Goal: Task Accomplishment & Management: Complete application form

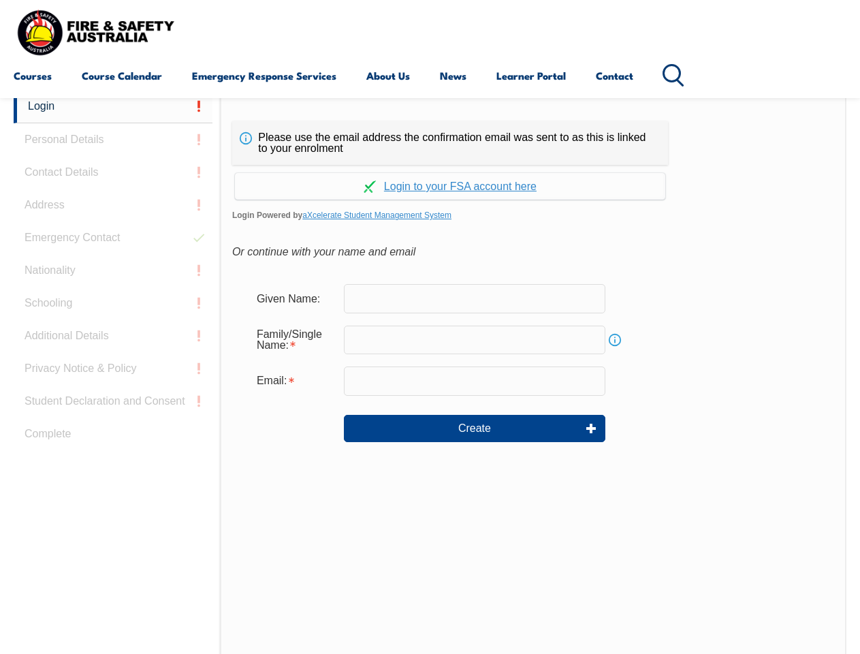
click at [430, 165] on div "Continue with Google Continue with Apple Continue with Facebook Continue with a…" at bounding box center [450, 182] width 436 height 35
click at [430, 372] on input "email" at bounding box center [475, 380] width 262 height 29
click at [113, 106] on link "Login" at bounding box center [113, 106] width 199 height 33
click at [113, 140] on div "Login Personal Details Contact Details Address Emergency Contact Nationality Sc…" at bounding box center [117, 430] width 206 height 680
click at [113, 172] on div "Login Personal Details Contact Details Address Emergency Contact Nationality Sc…" at bounding box center [117, 430] width 206 height 680
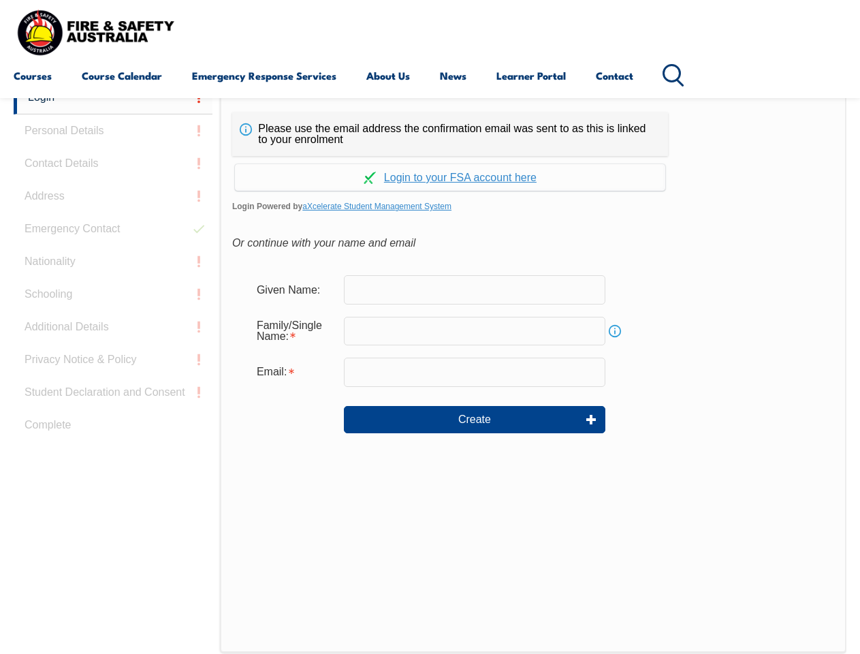
click at [113, 205] on div "Login Personal Details Contact Details Address Emergency Contact Nationality Sc…" at bounding box center [117, 421] width 206 height 680
click at [113, 238] on div "Login Personal Details Contact Details Address Emergency Contact Nationality Sc…" at bounding box center [117, 421] width 206 height 680
click at [113, 270] on div "Login Personal Details Contact Details Address Emergency Contact Nationality Sc…" at bounding box center [117, 421] width 206 height 680
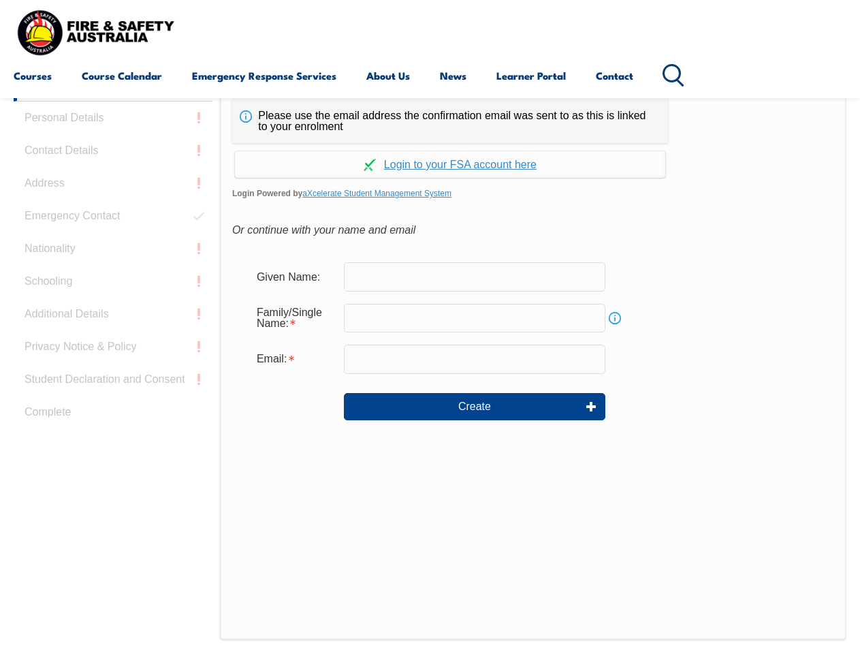
click at [113, 303] on div "Login Personal Details Contact Details Address Emergency Contact Nationality Sc…" at bounding box center [117, 408] width 206 height 680
click at [113, 336] on div "Login Personal Details Contact Details Address Emergency Contact Nationality Sc…" at bounding box center [117, 408] width 206 height 680
